Goal: Task Accomplishment & Management: Complete application form

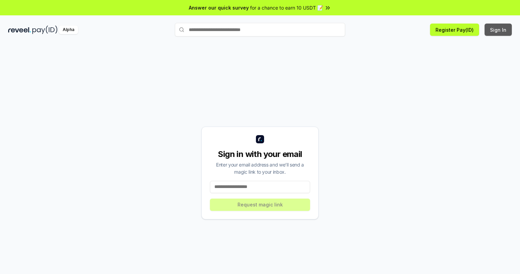
click at [499, 30] on button "Sign In" at bounding box center [498, 30] width 27 height 12
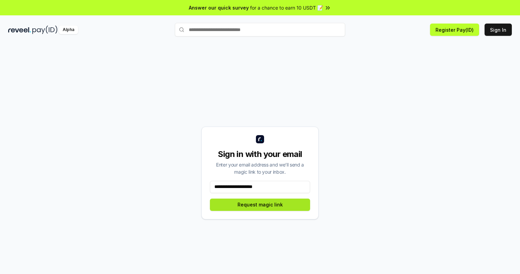
type input "**********"
click at [260, 204] on button "Request magic link" at bounding box center [260, 204] width 100 height 12
